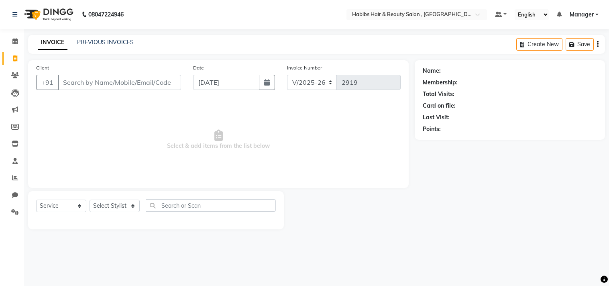
select select "4838"
select select "service"
click at [82, 59] on main "INVOICE PREVIOUS INVOICES Create New Save Client +91 Date [DATE] Invoice Number…" at bounding box center [316, 138] width 585 height 206
click at [117, 43] on link "PREVIOUS INVOICES" at bounding box center [105, 42] width 57 height 7
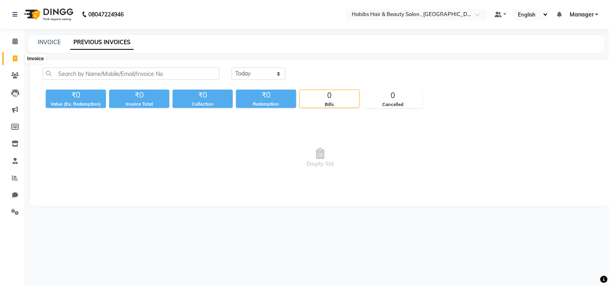
click at [20, 59] on span at bounding box center [15, 58] width 14 height 9
select select "service"
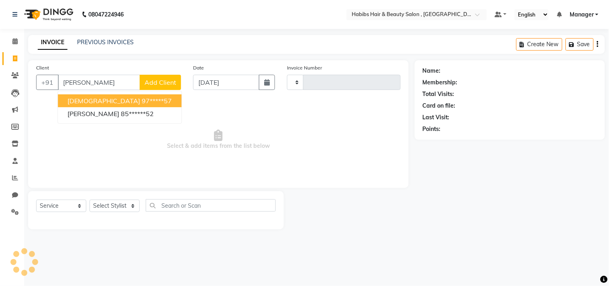
type input "[PERSON_NAME]"
type input "2919"
select select "4838"
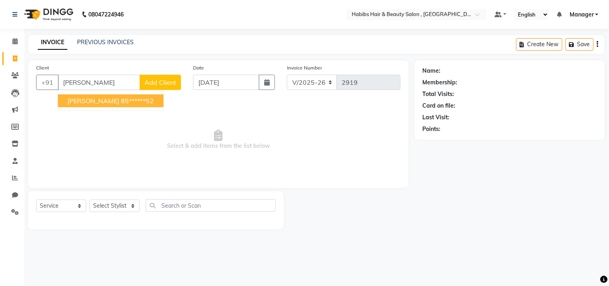
click at [78, 101] on span "[PERSON_NAME]" at bounding box center [93, 101] width 52 height 8
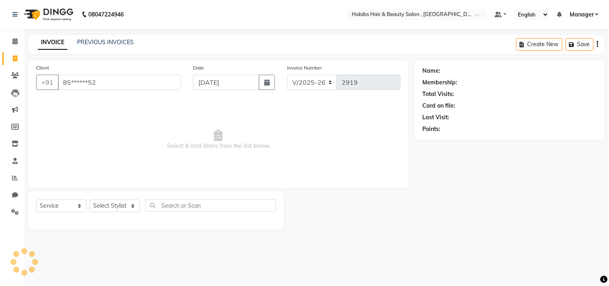
type input "85******52"
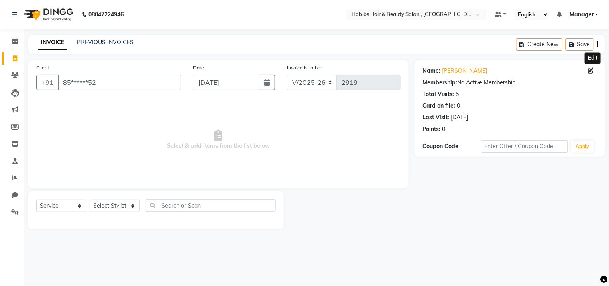
click at [591, 73] on icon at bounding box center [592, 71] width 6 height 6
select select "22"
select select "[DEMOGRAPHIC_DATA]"
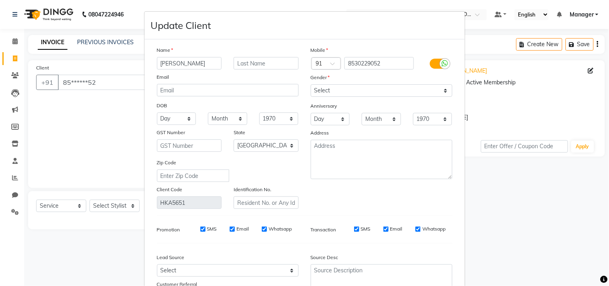
click at [404, 208] on div "Mobile Country Code × 91 8530229052 Gender Select [DEMOGRAPHIC_DATA] [DEMOGRAPH…" at bounding box center [382, 127] width 154 height 163
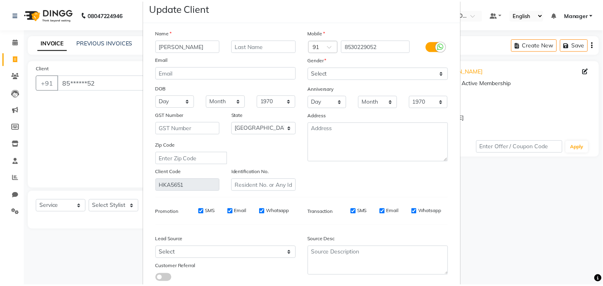
scroll to position [71, 0]
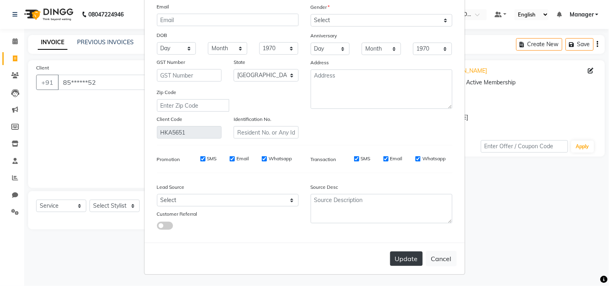
click at [408, 256] on button "Update" at bounding box center [406, 258] width 33 height 14
select select
select select "null"
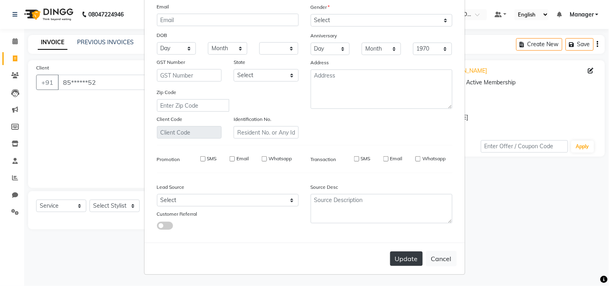
select select
checkbox input "false"
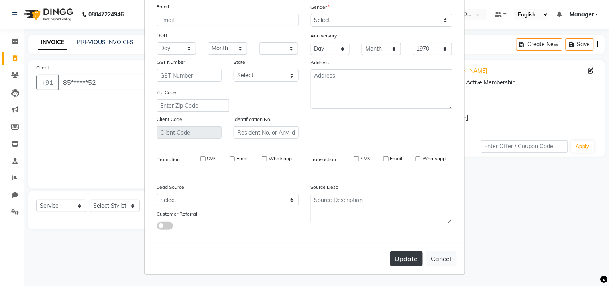
checkbox input "false"
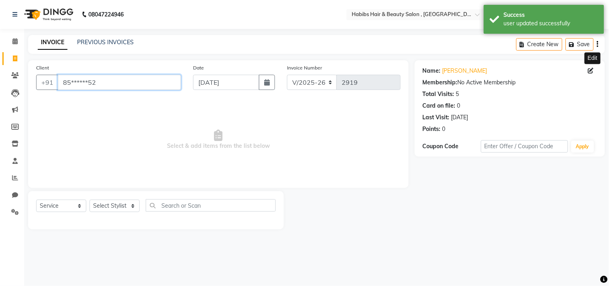
click at [120, 83] on input "85******52" at bounding box center [119, 82] width 123 height 15
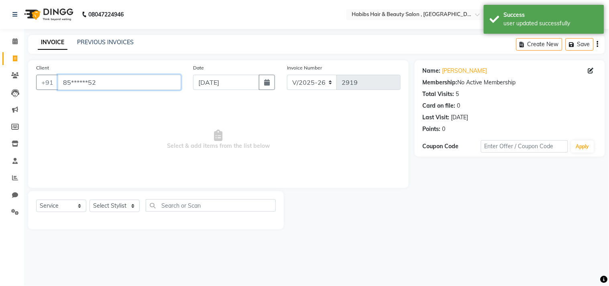
click at [120, 83] on input "85******52" at bounding box center [119, 82] width 123 height 15
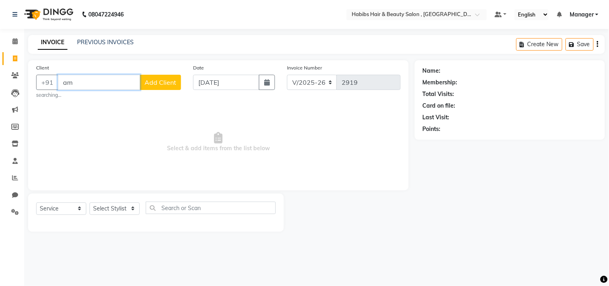
type input "a"
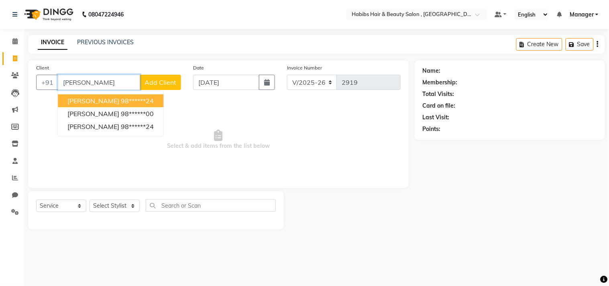
click at [121, 97] on ngb-highlight "98******24" at bounding box center [137, 101] width 33 height 8
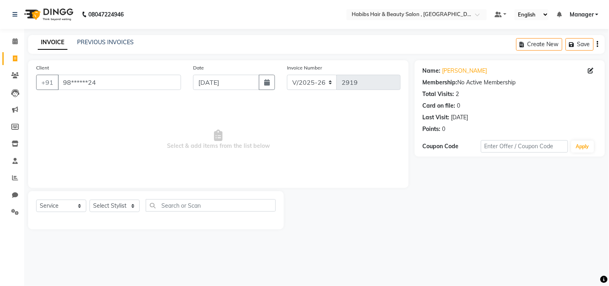
click at [97, 98] on div "Client +91 98******24 Date [DATE] Invoice Number V/2025 V/[PHONE_NUMBER] Select…" at bounding box center [218, 124] width 381 height 128
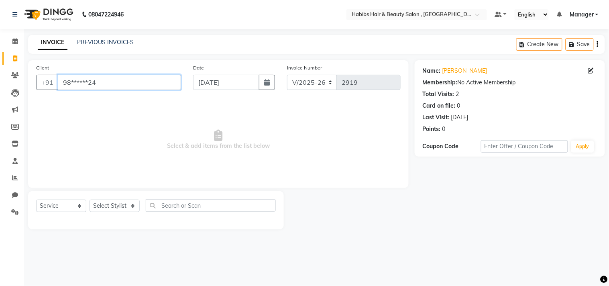
click at [103, 82] on input "98******24" at bounding box center [119, 82] width 123 height 15
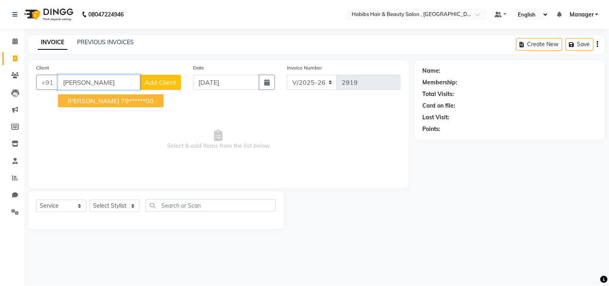
click at [121, 97] on ngb-highlight "79******00" at bounding box center [137, 101] width 33 height 8
type input "79******00"
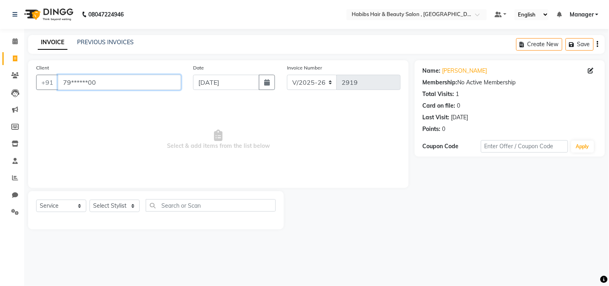
click at [105, 82] on input "79******00" at bounding box center [119, 82] width 123 height 15
click at [102, 41] on link "PREVIOUS INVOICES" at bounding box center [105, 42] width 57 height 7
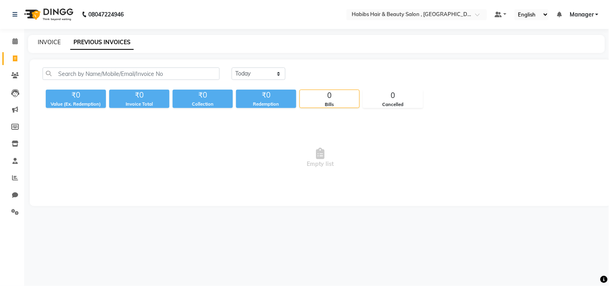
click at [53, 39] on link "INVOICE" at bounding box center [49, 42] width 23 height 7
select select "service"
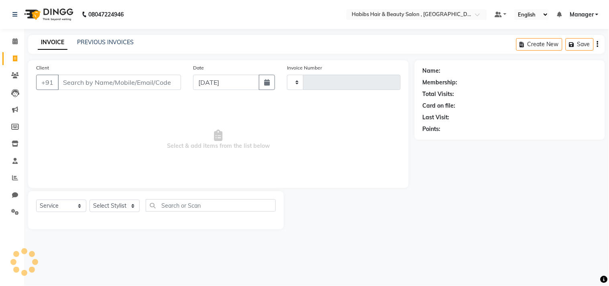
type input "2919"
select select "4838"
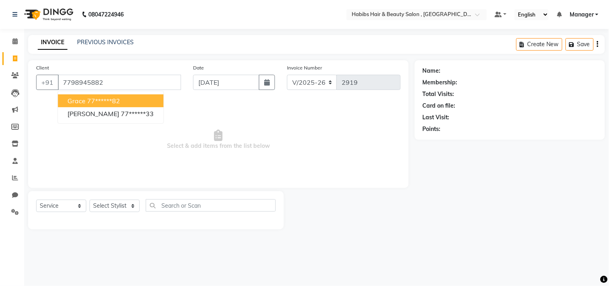
type input "7798945882"
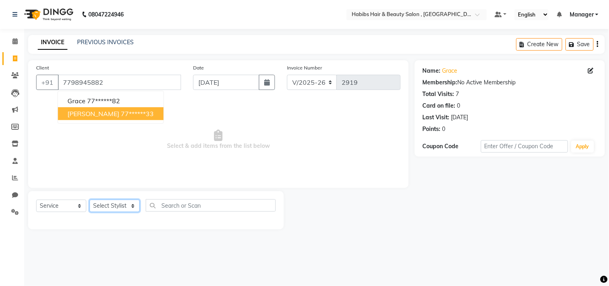
click at [121, 206] on select "Select Stylist [PERSON_NAME] Manager M M [PERSON_NAME] [PERSON_NAME] Reshma [PE…" at bounding box center [115, 206] width 50 height 12
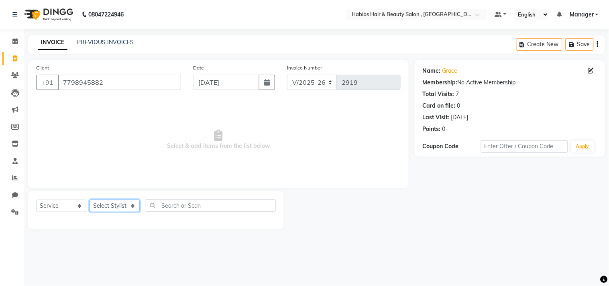
select select "89351"
click at [90, 200] on select "Select Stylist [PERSON_NAME] Manager M M [PERSON_NAME] [PERSON_NAME] Reshma [PE…" at bounding box center [115, 206] width 50 height 12
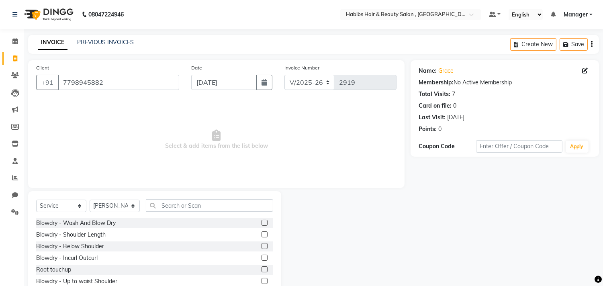
click at [262, 223] on label at bounding box center [265, 223] width 6 height 6
click at [262, 223] on input "checkbox" at bounding box center [264, 223] width 5 height 5
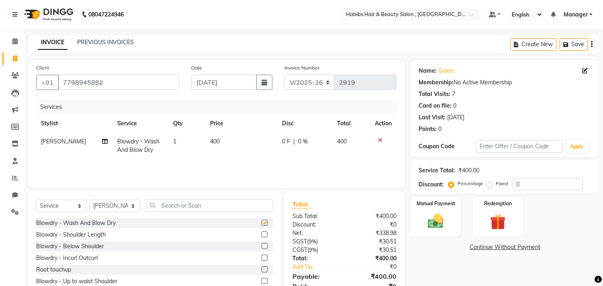
checkbox input "false"
click at [440, 222] on img at bounding box center [436, 221] width 27 height 19
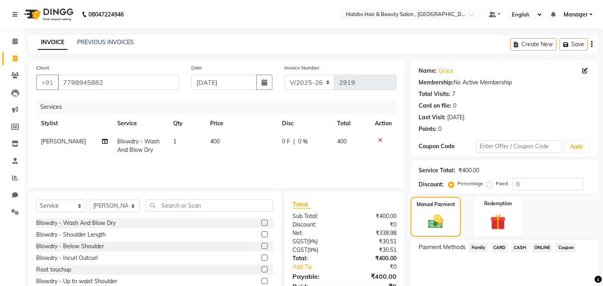
click at [536, 246] on span "ONLINE" at bounding box center [542, 247] width 21 height 9
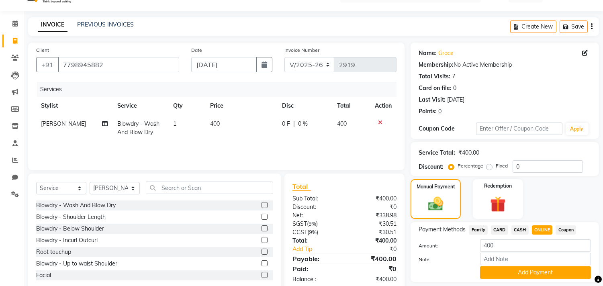
click at [519, 228] on span "CASH" at bounding box center [519, 229] width 17 height 9
click at [520, 272] on button "Add Payment" at bounding box center [535, 272] width 111 height 12
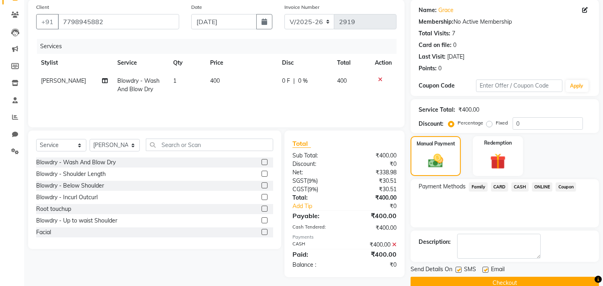
scroll to position [75, 0]
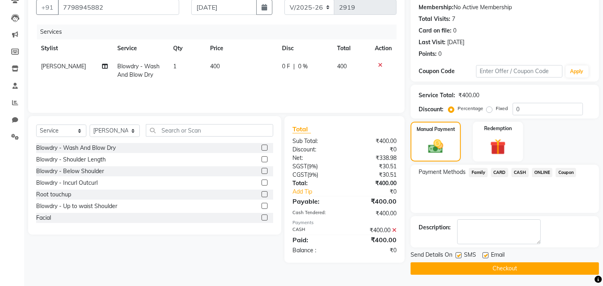
click at [520, 273] on button "Checkout" at bounding box center [505, 268] width 188 height 12
